Goal: Check status: Check status

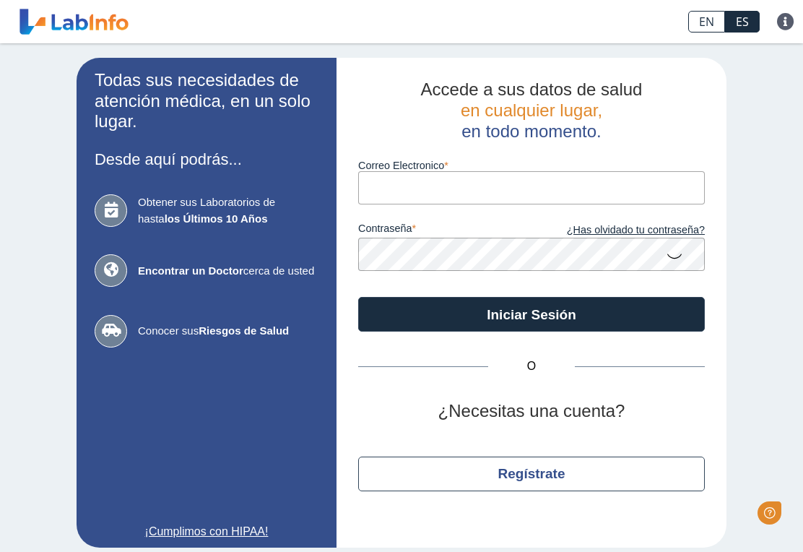
click at [646, 191] on input "Correo Electronico" at bounding box center [531, 187] width 347 height 32
click at [550, 194] on input "Correo Electronico" at bounding box center [531, 187] width 347 height 32
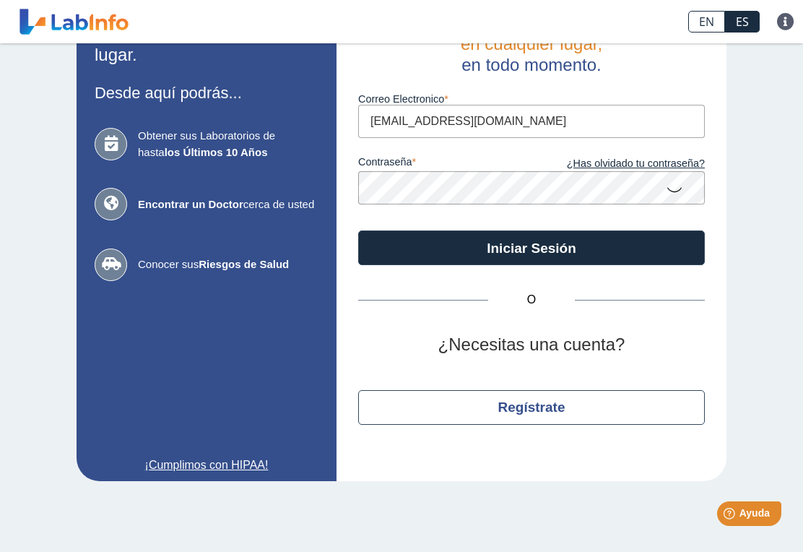
type input "[EMAIL_ADDRESS][DOMAIN_NAME]"
click at [637, 242] on button "Iniciar Sesión" at bounding box center [531, 247] width 347 height 35
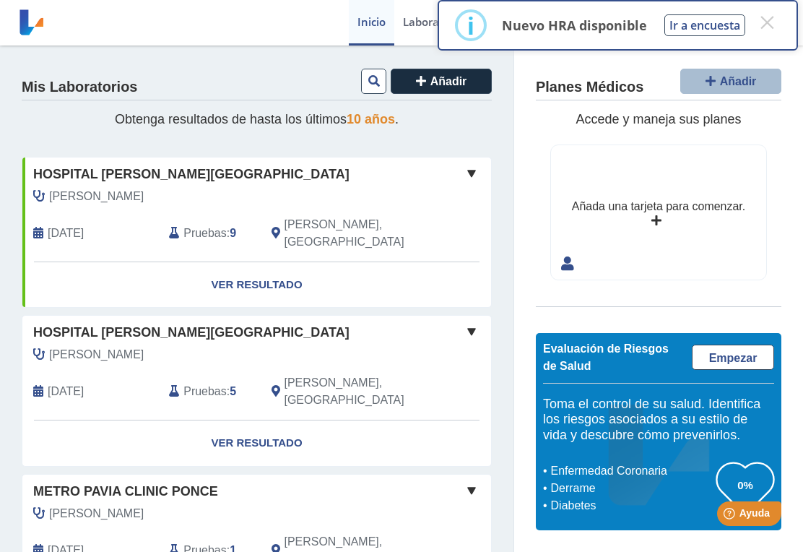
click at [246, 273] on link "Ver Resultado" at bounding box center [256, 284] width 469 height 45
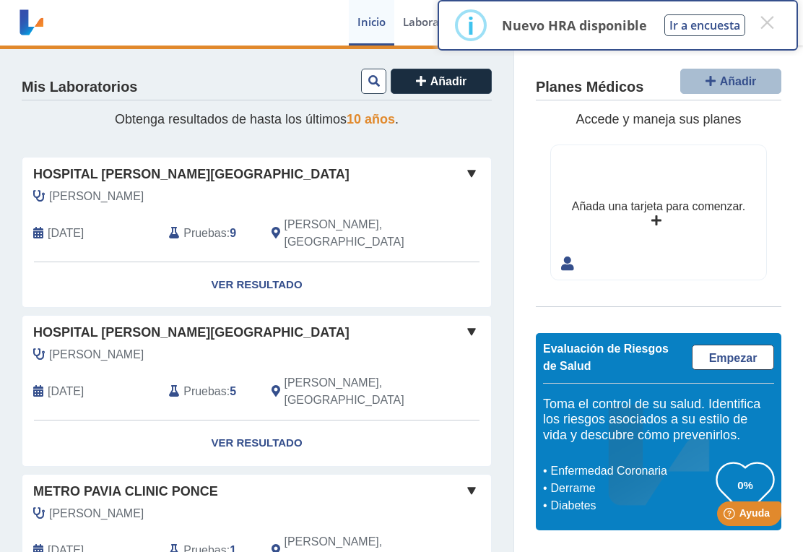
click at [474, 178] on span at bounding box center [471, 173] width 17 height 17
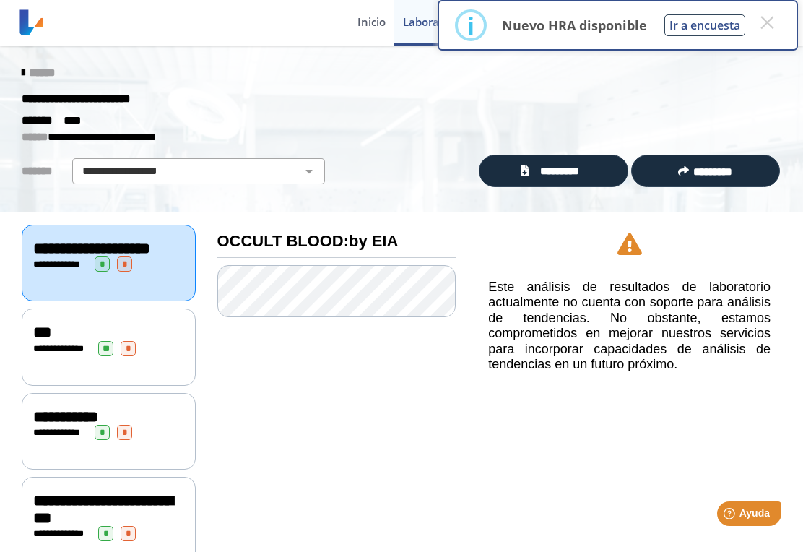
click at [25, 73] on icon at bounding box center [23, 73] width 3 height 12
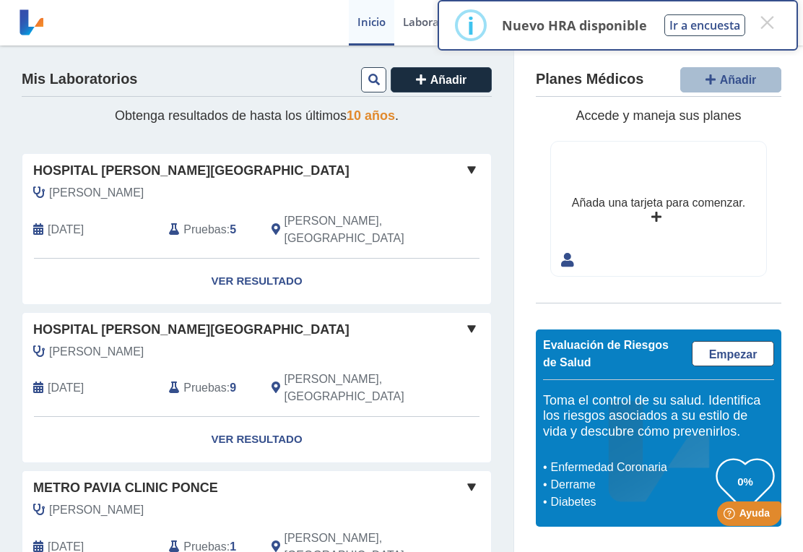
click at [240, 272] on link "Ver Resultado" at bounding box center [256, 281] width 469 height 45
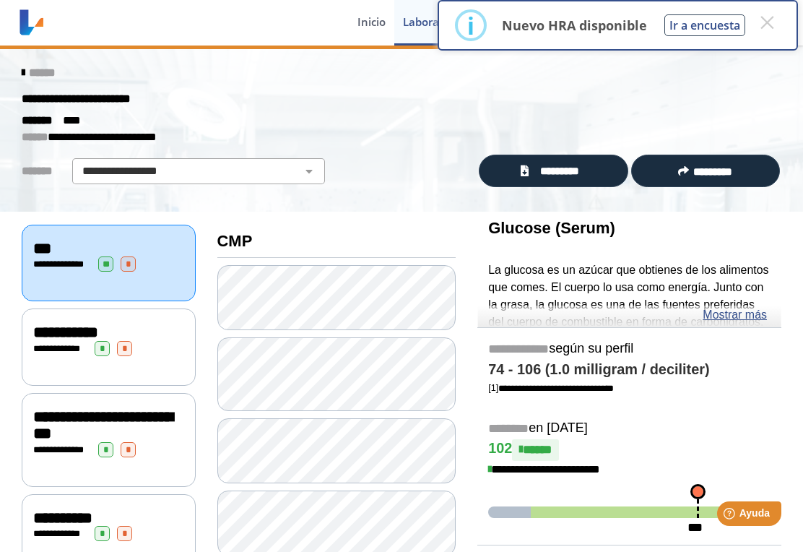
click at [25, 74] on icon at bounding box center [23, 73] width 3 height 12
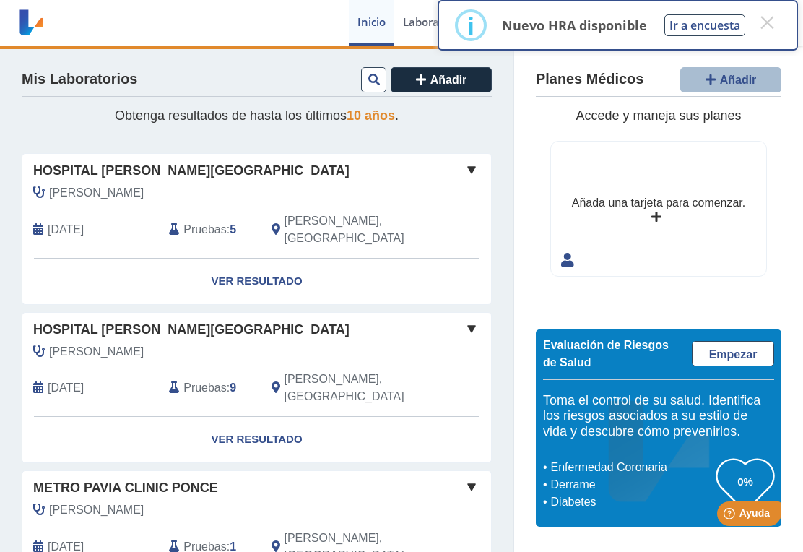
click at [768, 29] on button "×" at bounding box center [767, 22] width 26 height 26
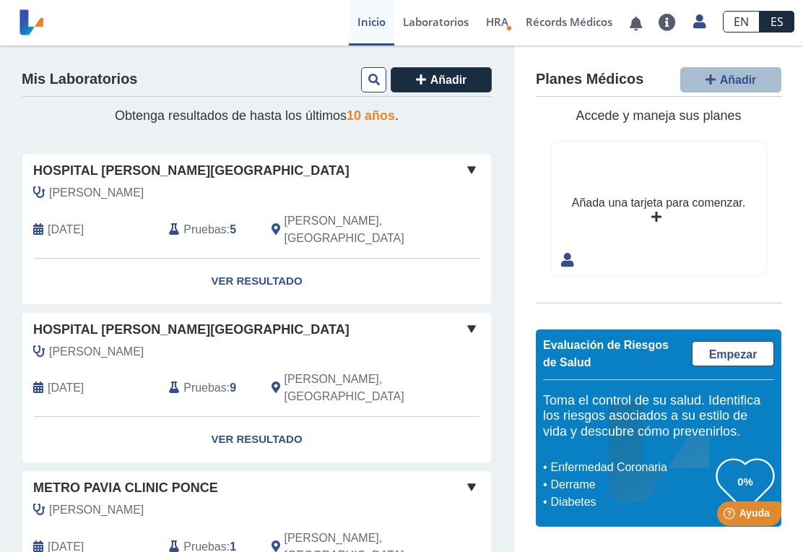
click at [506, 28] on icon "Health Risk Assessment" at bounding box center [509, 28] width 6 height 6
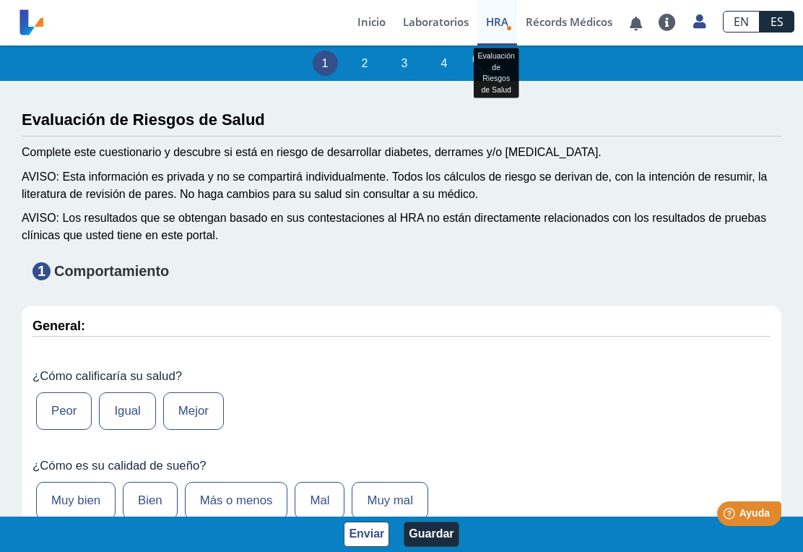
click at [448, 29] on link "Laboratorios" at bounding box center [435, 22] width 83 height 45
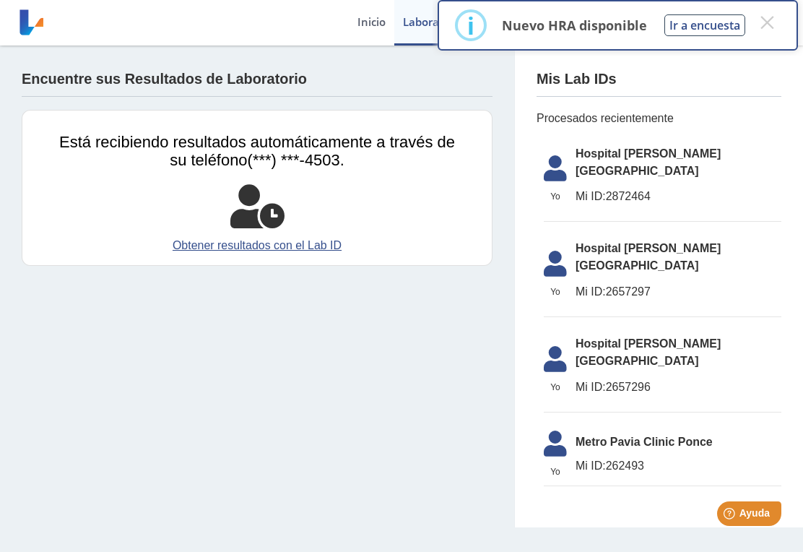
click at [761, 35] on button "×" at bounding box center [767, 22] width 26 height 26
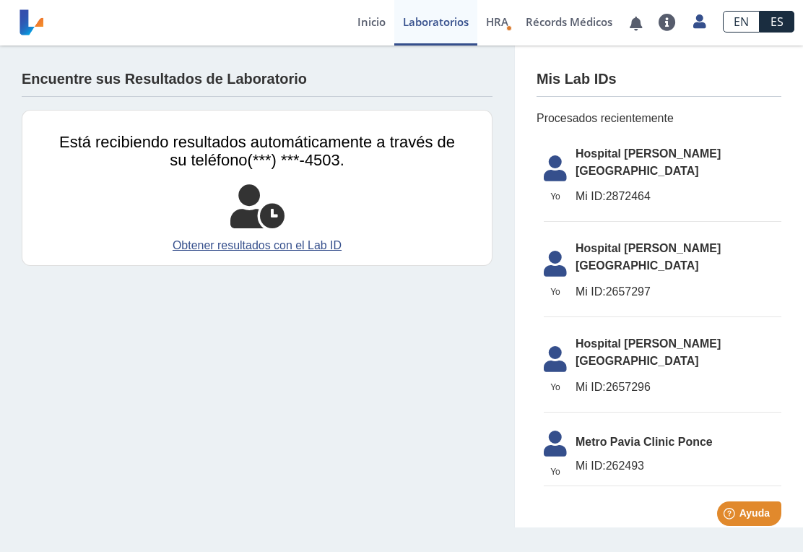
click at [691, 34] on div "Perfil Configuración de privacidad Cerrar Sesión" at bounding box center [700, 22] width 30 height 45
click at [644, 155] on link "Cerrar Sesión" at bounding box center [632, 153] width 163 height 43
